Goal: Transaction & Acquisition: Download file/media

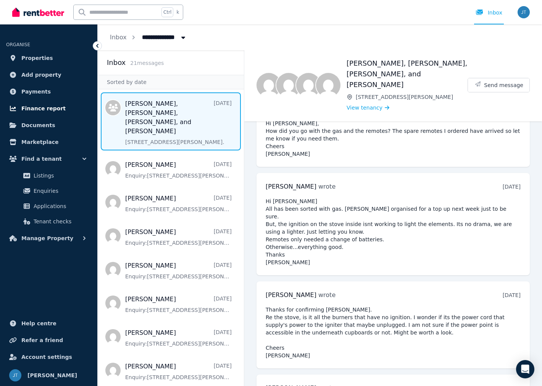
scroll to position [2499, 0]
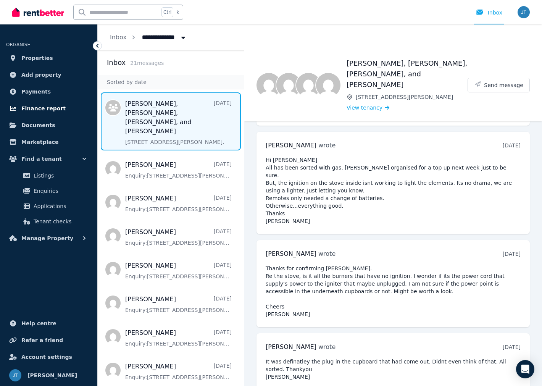
click at [41, 110] on span "Finance report" at bounding box center [43, 108] width 44 height 9
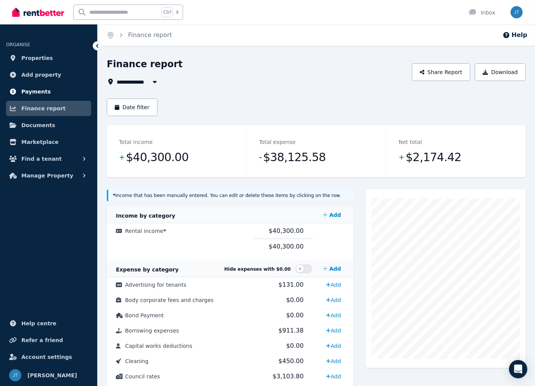
click at [39, 89] on span "Payments" at bounding box center [35, 91] width 29 height 9
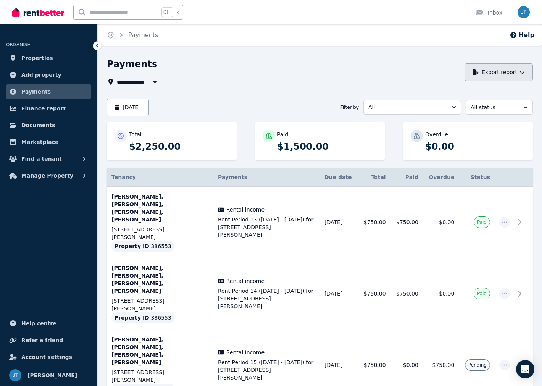
click at [530, 70] on button "Export report" at bounding box center [498, 72] width 68 height 18
click at [458, 94] on div "PDF" at bounding box center [491, 93] width 73 height 8
click at [528, 69] on button "Export report" at bounding box center [498, 72] width 68 height 18
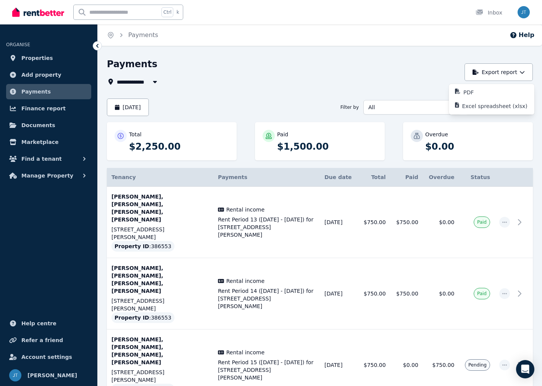
click at [392, 69] on div "Payments" at bounding box center [283, 65] width 353 height 14
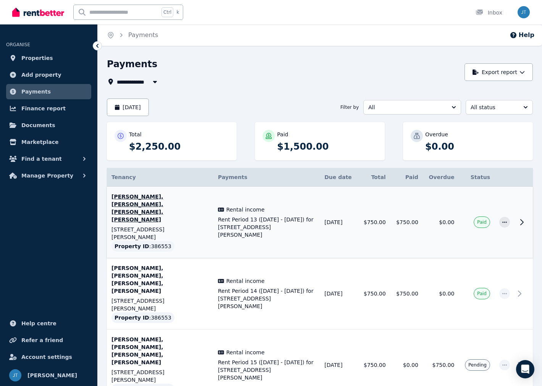
click at [520, 219] on icon at bounding box center [521, 221] width 3 height 5
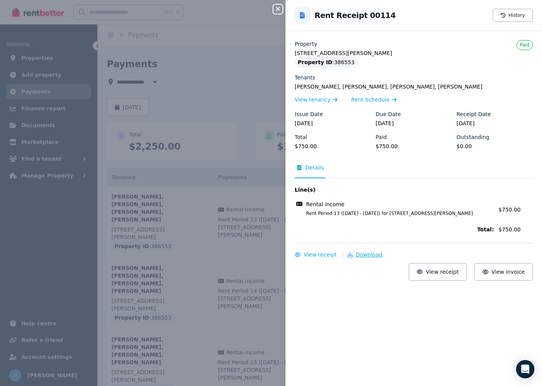
click at [358, 256] on span "Download" at bounding box center [369, 254] width 27 height 6
click at [233, 67] on div "Close panel Back to Rent Receipt 00114 History Property [STREET_ADDRESS][PERSON…" at bounding box center [271, 193] width 542 height 386
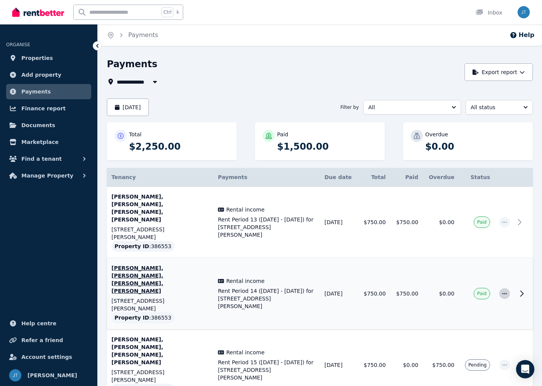
click at [502, 291] on icon "button" at bounding box center [504, 293] width 6 height 5
click at [523, 289] on icon at bounding box center [521, 293] width 9 height 9
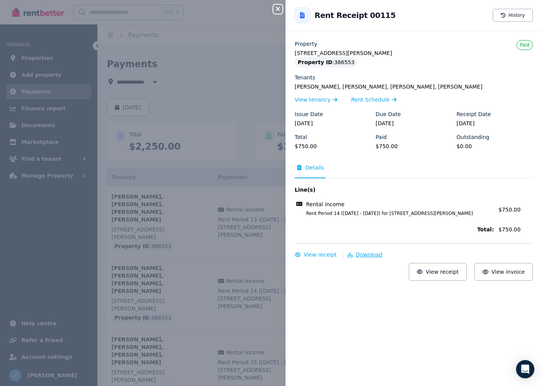
click at [362, 251] on span "Download" at bounding box center [369, 254] width 27 height 6
click at [312, 256] on span "View receipt" at bounding box center [320, 254] width 33 height 6
